Goal: Find specific page/section: Find specific page/section

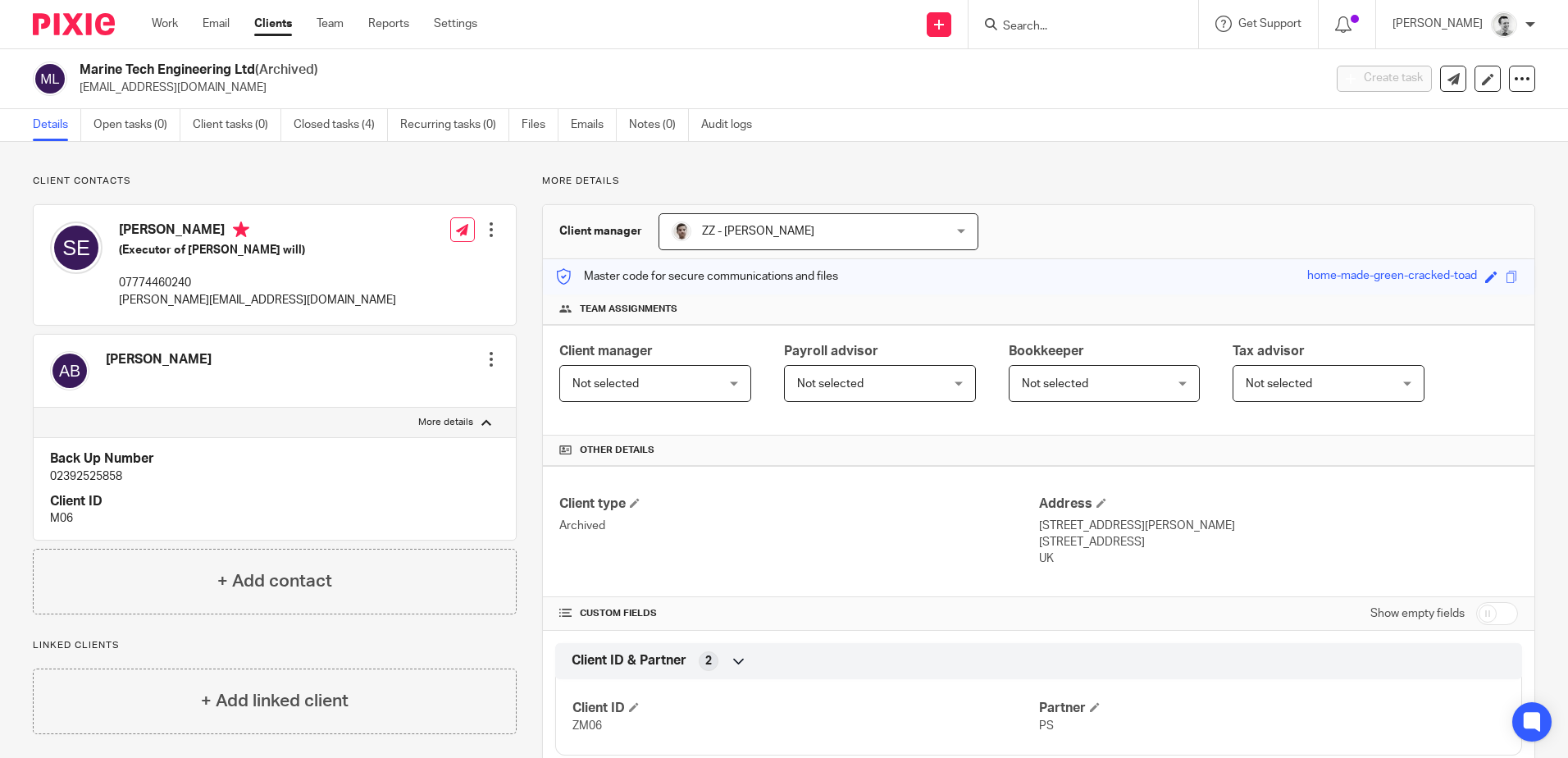
click at [1043, 16] on form at bounding box center [1088, 24] width 175 height 20
click at [1045, 22] on input "Search" at bounding box center [1074, 26] width 147 height 14
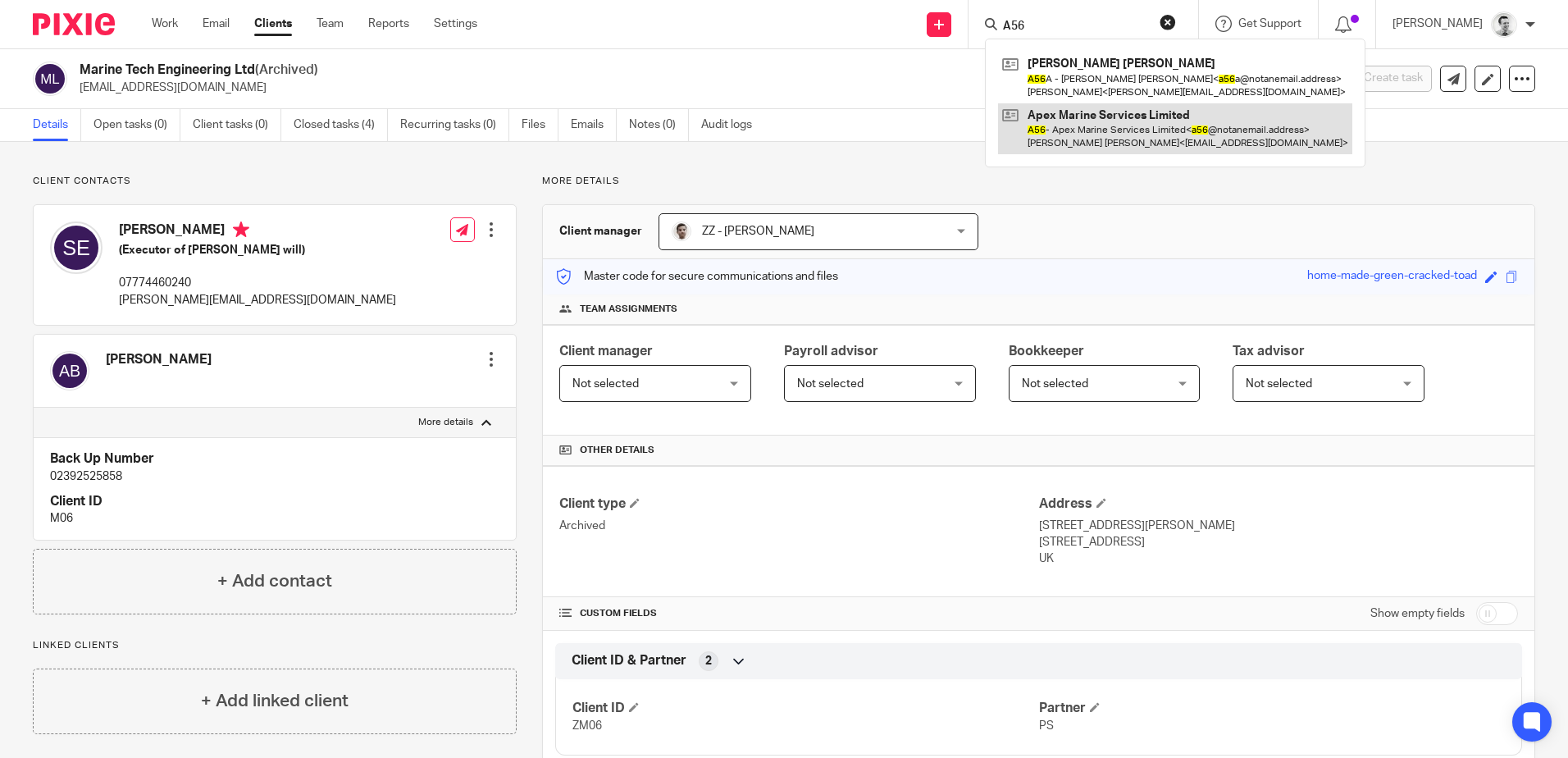
type input "A56"
click at [1056, 136] on link at bounding box center [1176, 129] width 354 height 51
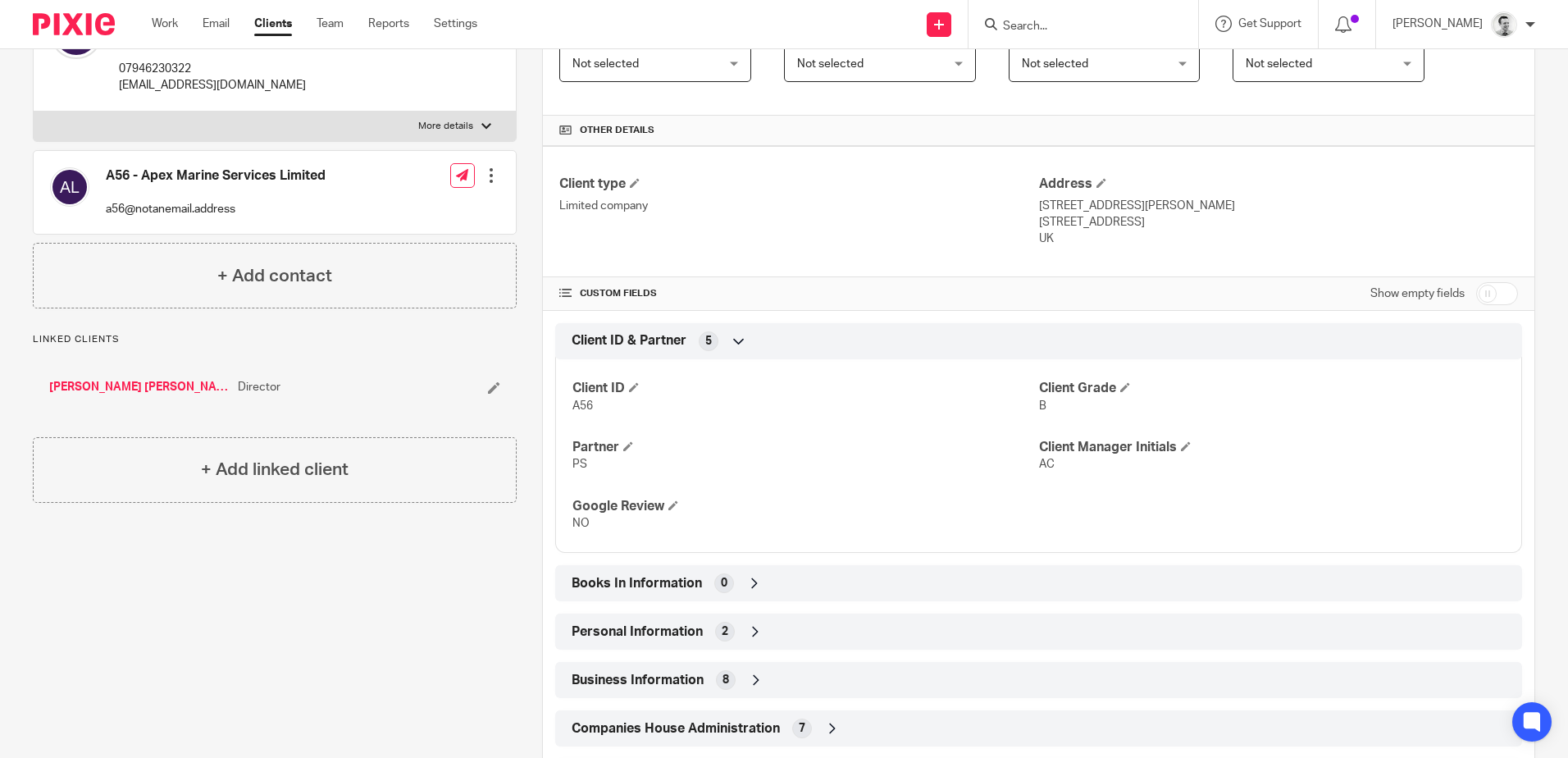
scroll to position [574, 0]
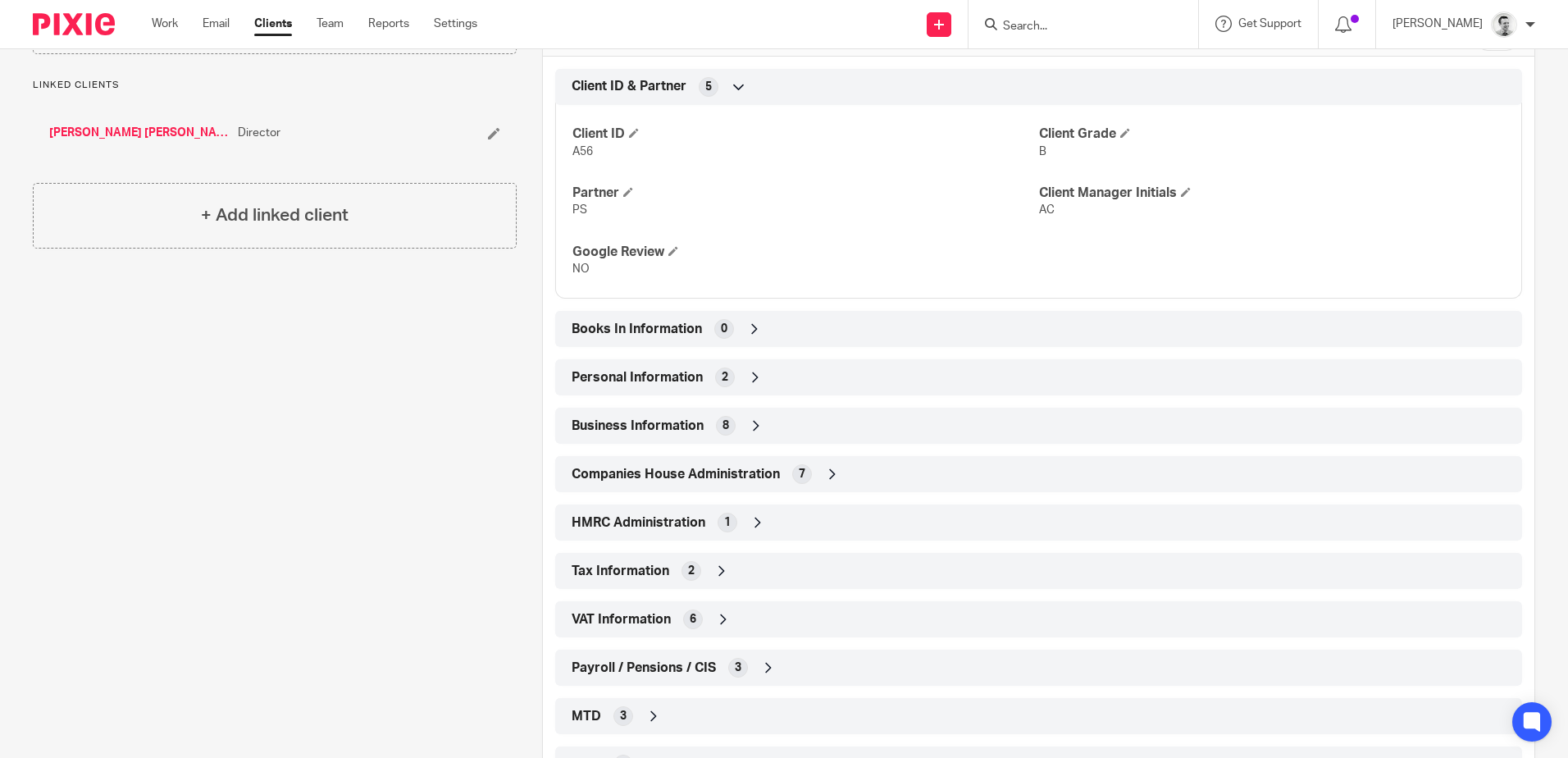
click at [842, 479] on div "Companies House Administration 7" at bounding box center [1039, 474] width 942 height 28
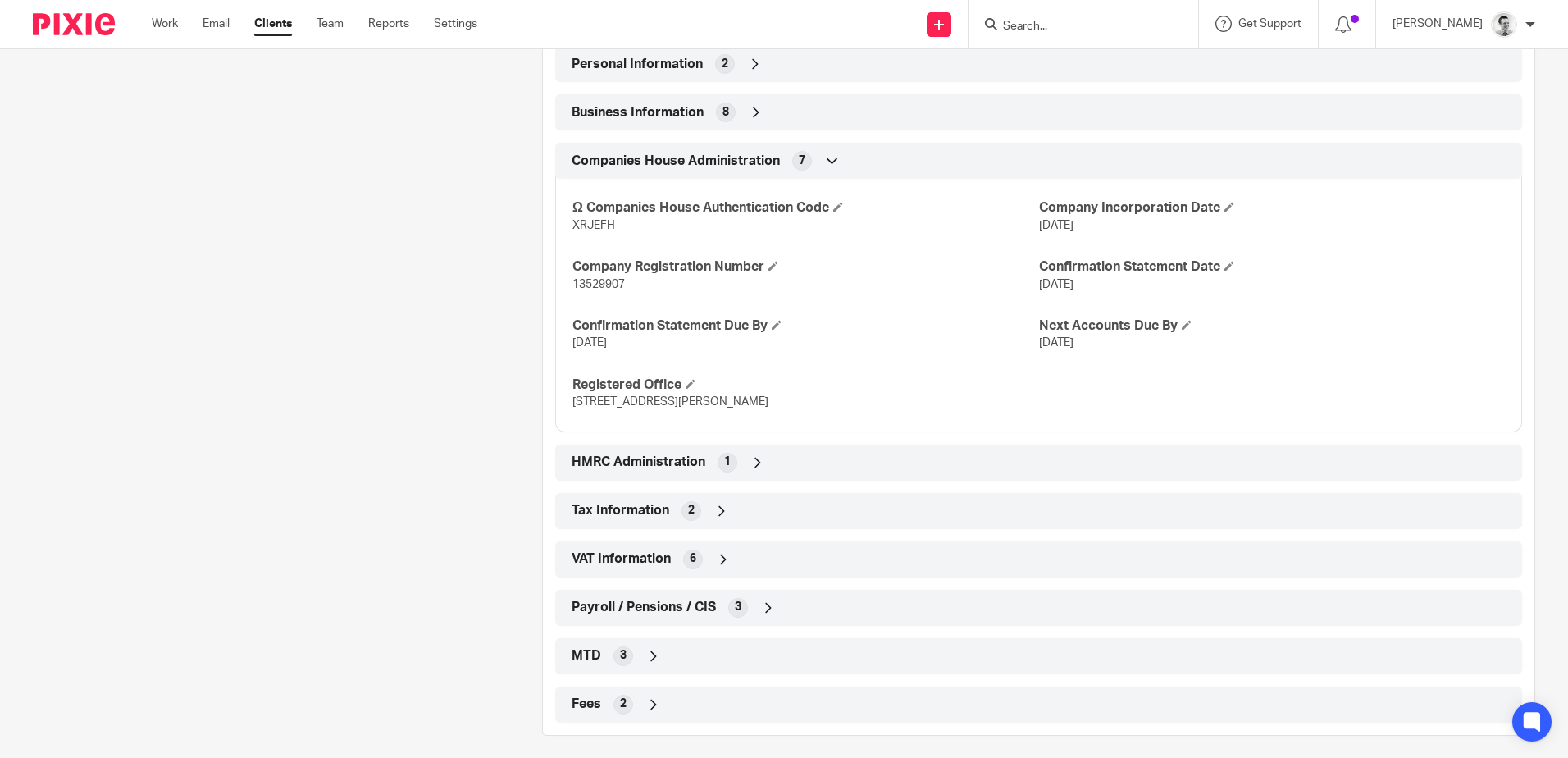
scroll to position [899, 0]
